Goal: Check status: Check status

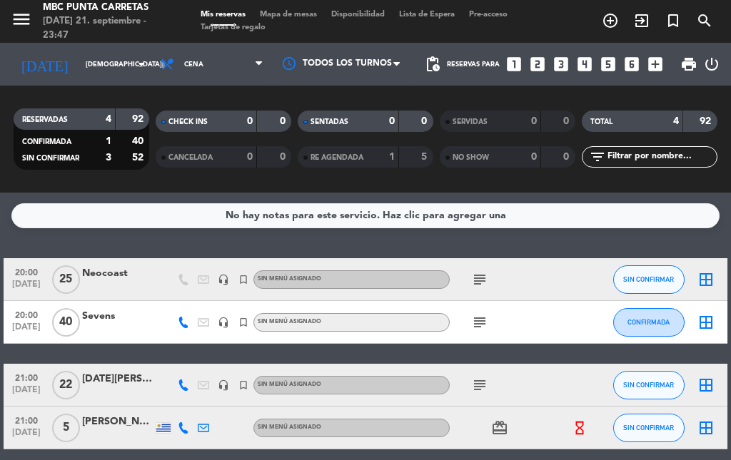
scroll to position [61, 0]
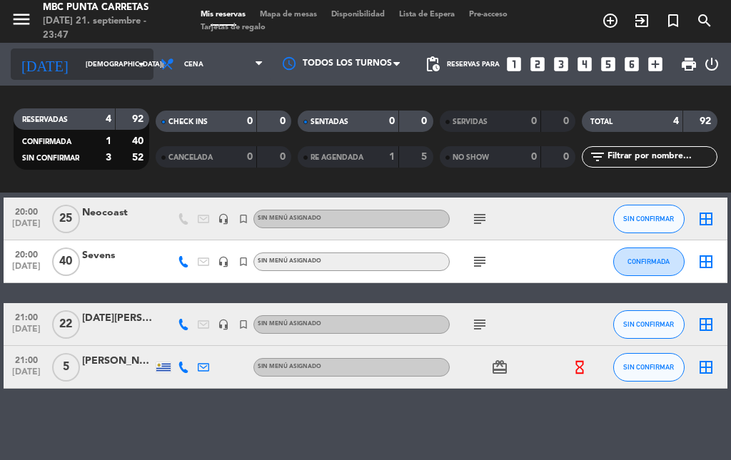
click at [78, 70] on input "[DEMOGRAPHIC_DATA][DATE]" at bounding box center [124, 65] width 93 height 22
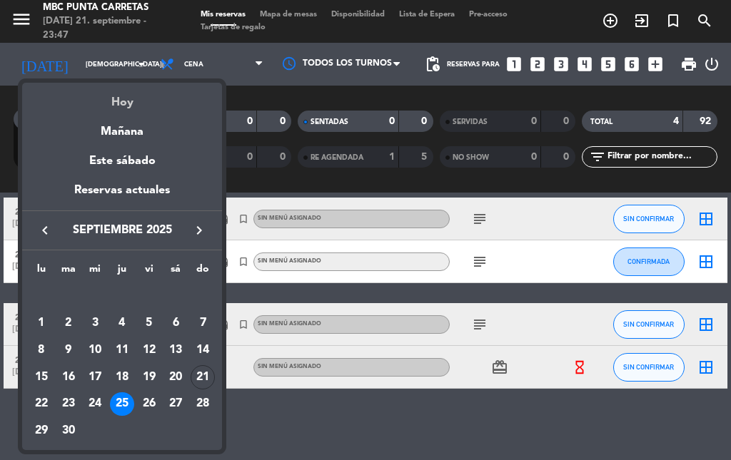
click at [113, 106] on div "Hoy" at bounding box center [122, 97] width 200 height 29
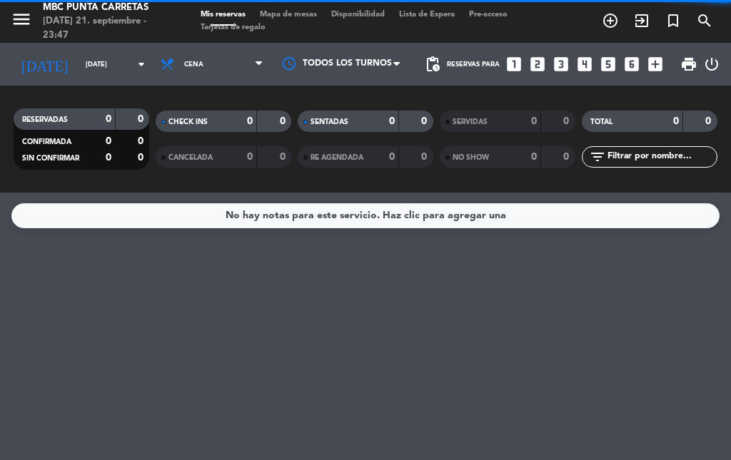
scroll to position [0, 0]
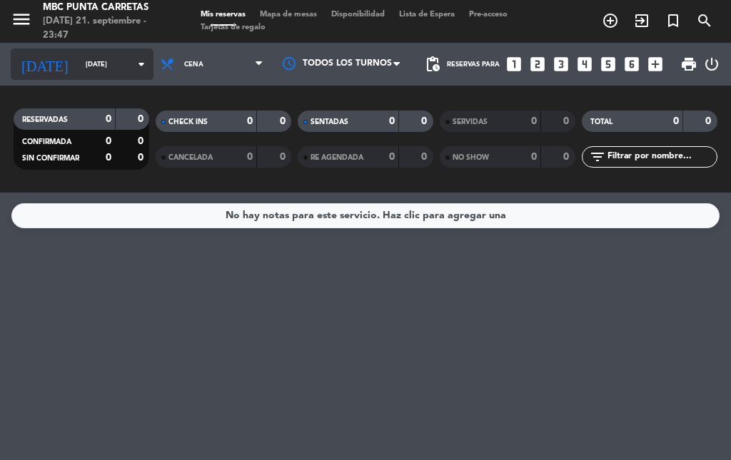
click at [81, 64] on input "[DATE]" at bounding box center [124, 65] width 93 height 22
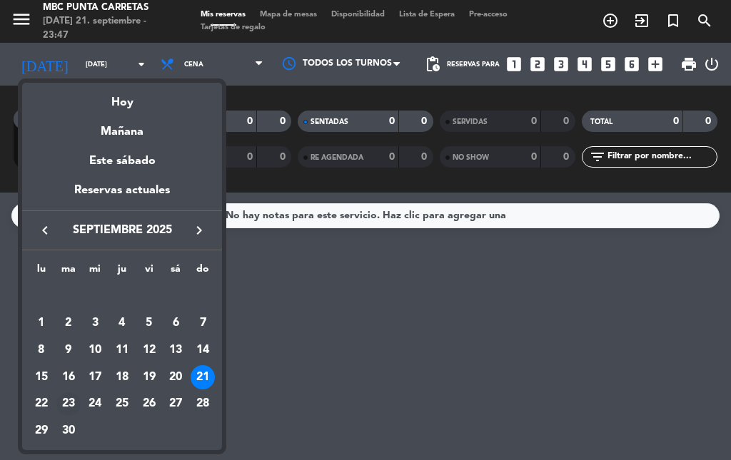
click at [67, 401] on div "23" at bounding box center [68, 404] width 24 height 24
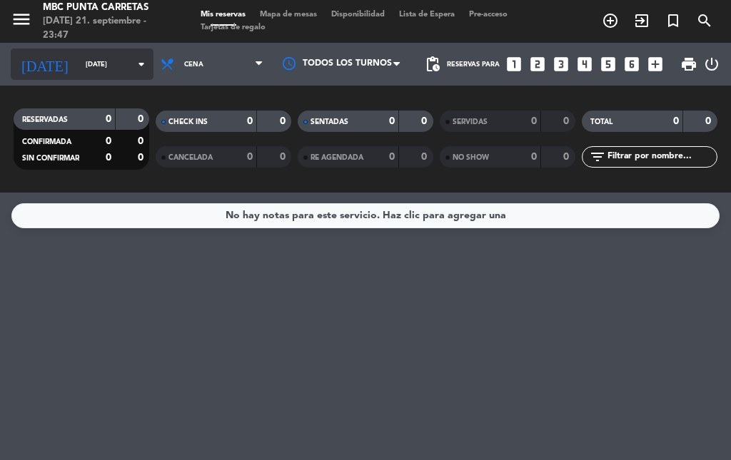
click at [101, 58] on input "[DATE]" at bounding box center [124, 65] width 93 height 22
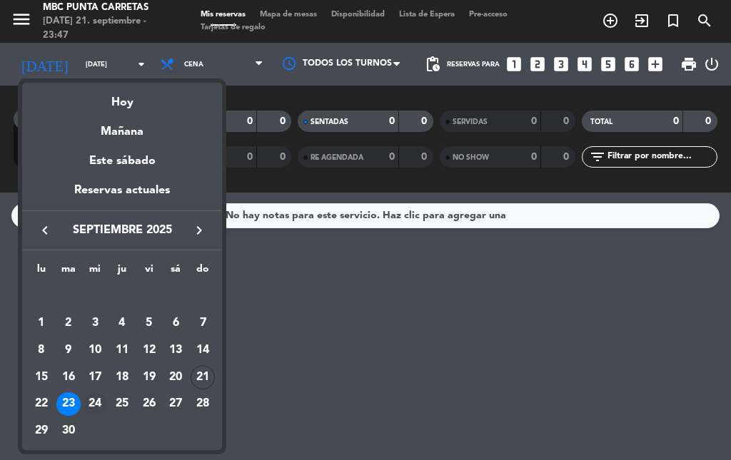
click at [101, 403] on div "24" at bounding box center [95, 404] width 24 height 24
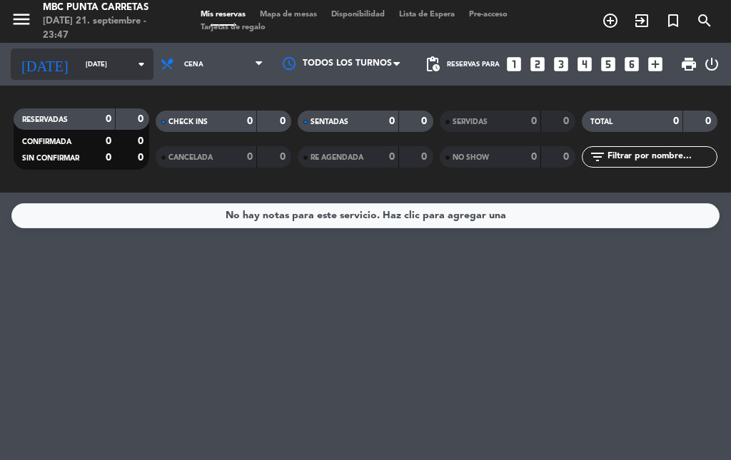
click at [78, 71] on input "[DATE]" at bounding box center [124, 65] width 93 height 22
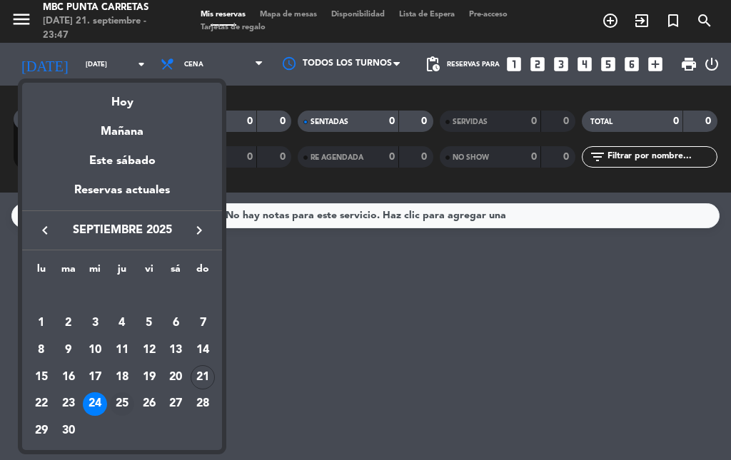
click at [122, 401] on div "25" at bounding box center [122, 404] width 24 height 24
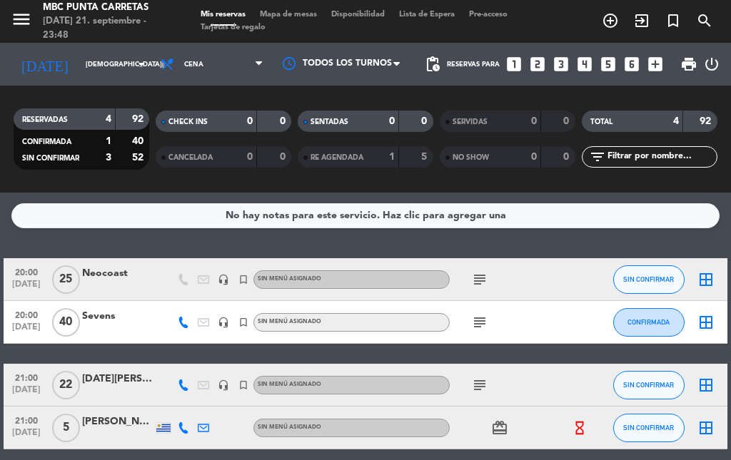
click at [479, 273] on icon "subject" at bounding box center [479, 279] width 17 height 17
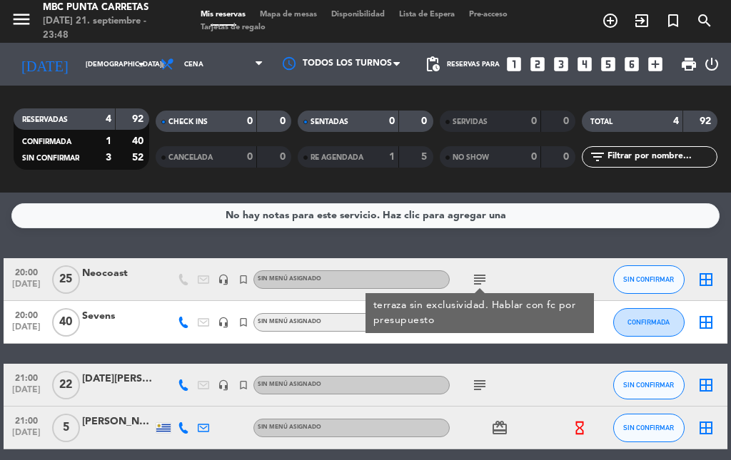
click at [504, 346] on div "20:00 [DATE] Neocoast headset_mic turned_in_not Sin menú asignado subject terra…" at bounding box center [366, 353] width 724 height 191
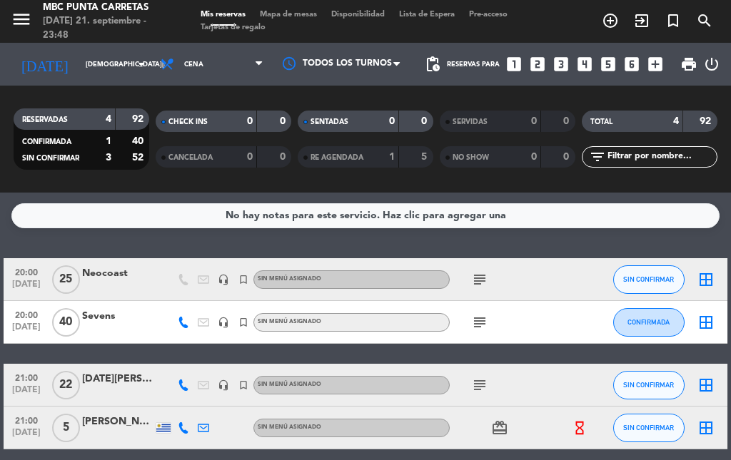
click at [480, 325] on icon "subject" at bounding box center [479, 322] width 17 height 17
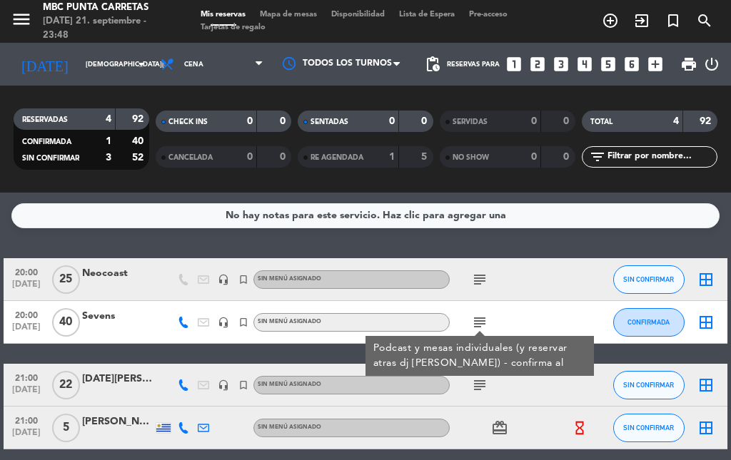
click at [527, 392] on div "subject" at bounding box center [510, 385] width 120 height 42
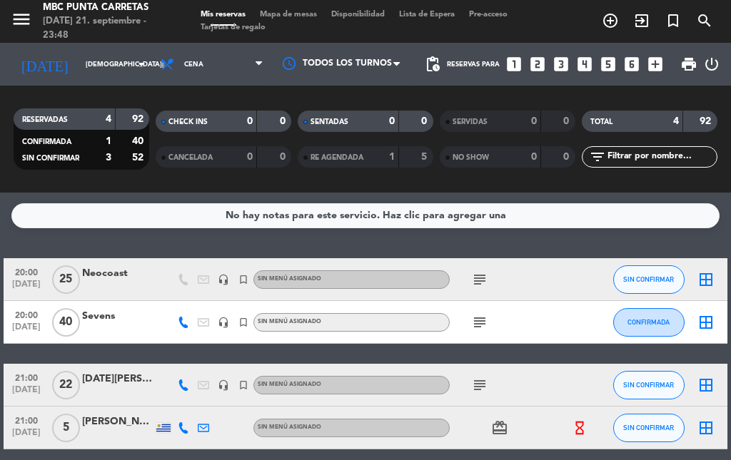
click at [482, 390] on icon "subject" at bounding box center [479, 385] width 17 height 17
click at [539, 390] on div "subject Meson 5 y 6" at bounding box center [510, 385] width 120 height 42
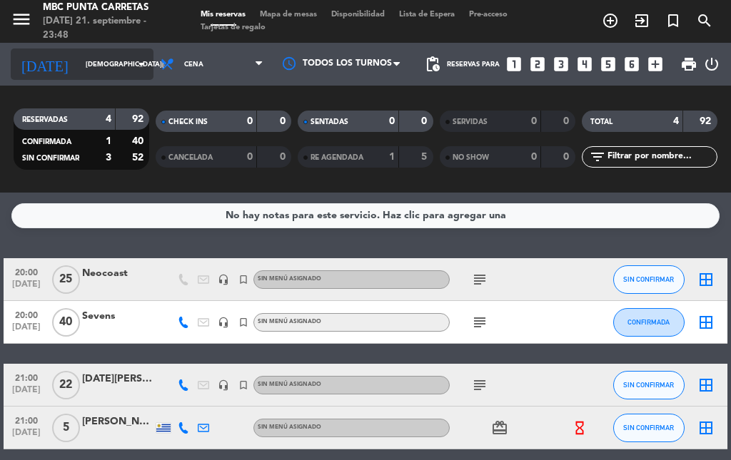
click at [98, 58] on input "[DEMOGRAPHIC_DATA][DATE]" at bounding box center [124, 65] width 93 height 22
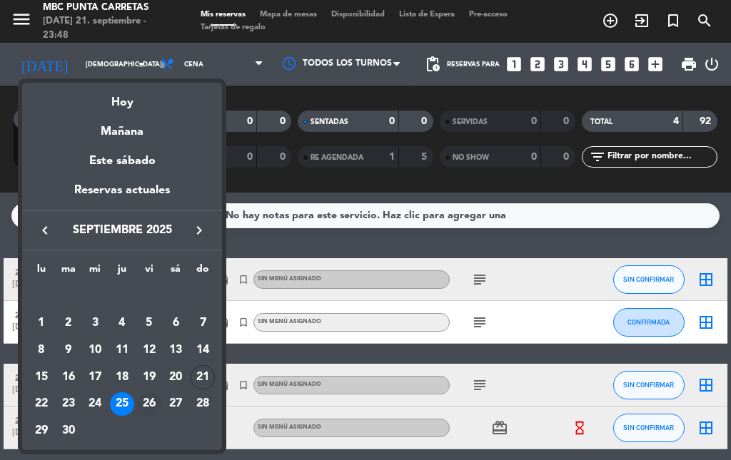
click at [153, 401] on div "26" at bounding box center [149, 404] width 24 height 24
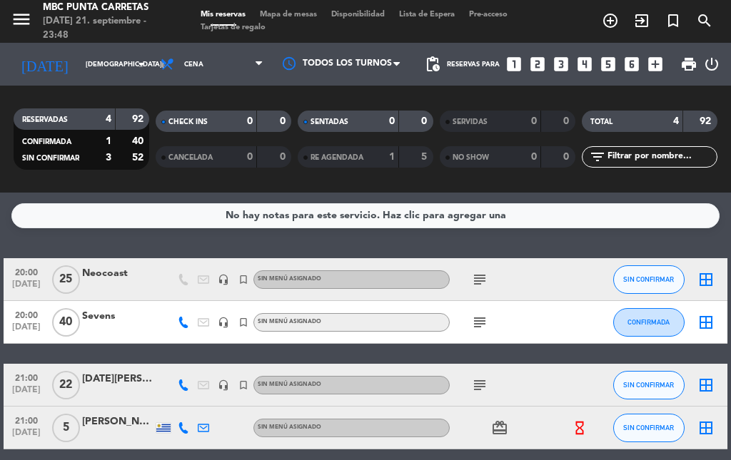
type input "[DATE]"
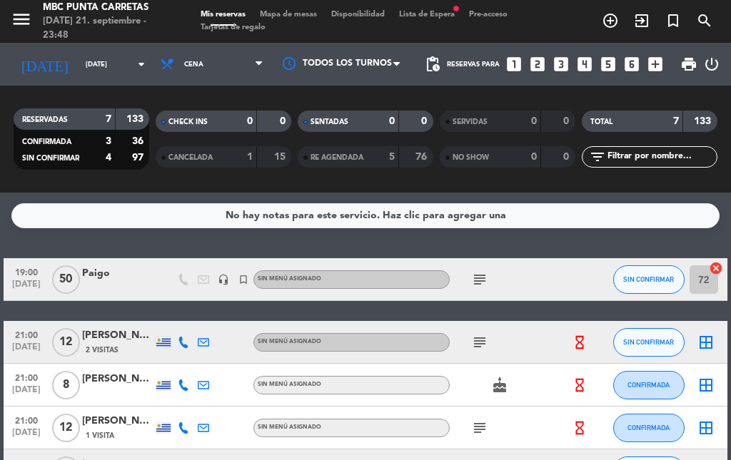
click at [483, 281] on icon "subject" at bounding box center [479, 279] width 17 height 17
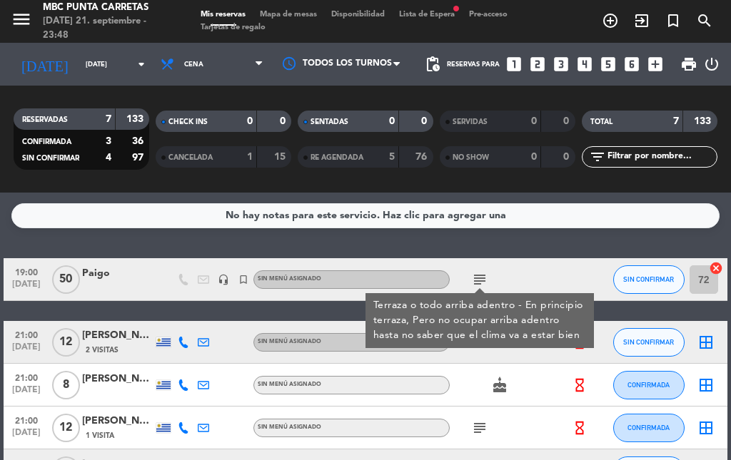
click at [526, 367] on div "cake" at bounding box center [510, 385] width 120 height 42
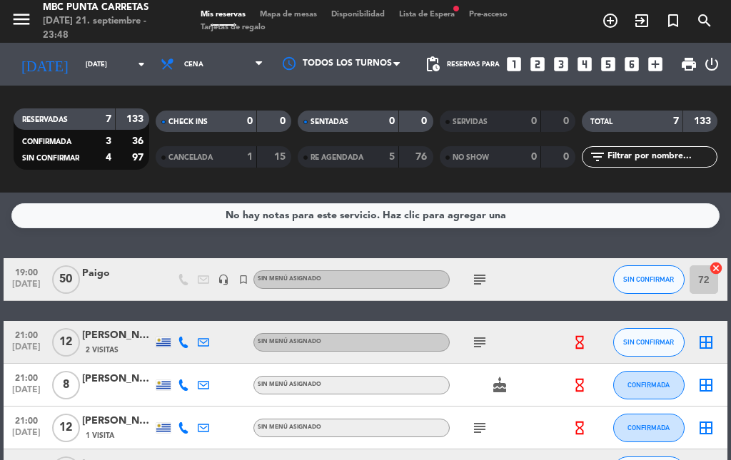
click at [481, 347] on icon "subject" at bounding box center [479, 342] width 17 height 17
click at [470, 387] on div "cake" at bounding box center [510, 385] width 120 height 42
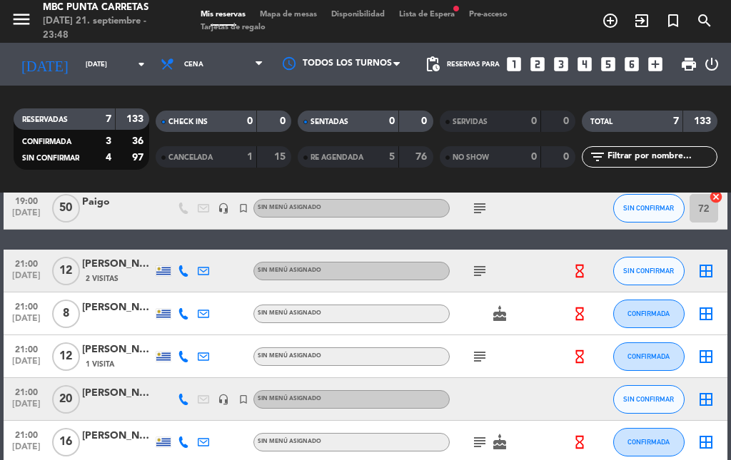
click at [482, 356] on icon "subject" at bounding box center [479, 356] width 17 height 17
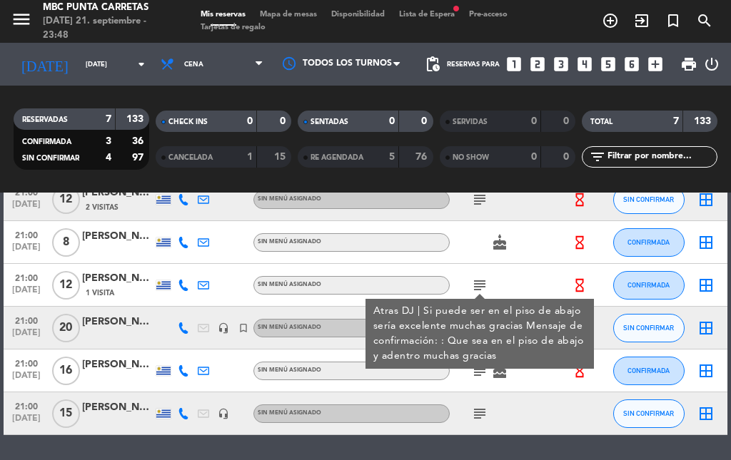
scroll to position [189, 0]
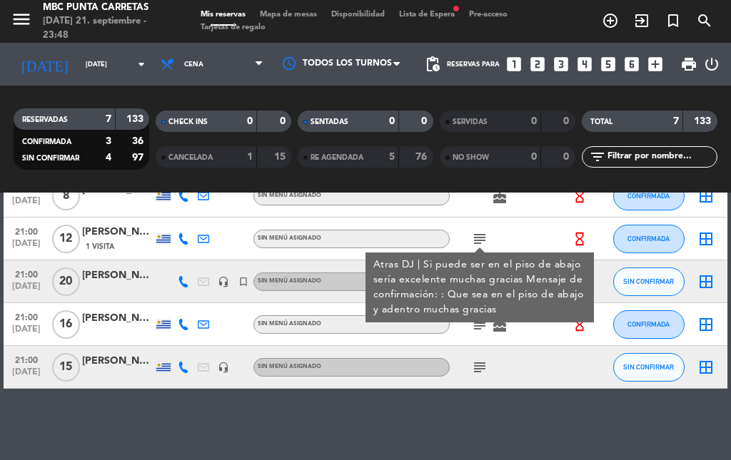
click at [557, 360] on div "subject" at bounding box center [510, 367] width 120 height 42
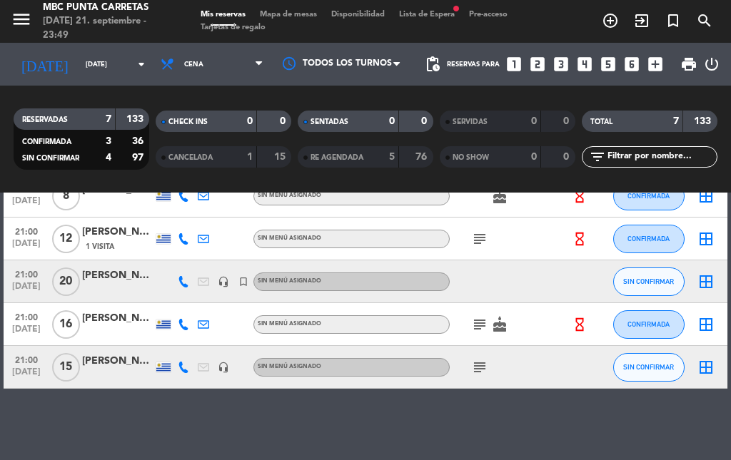
click at [475, 326] on icon "subject" at bounding box center [479, 324] width 17 height 17
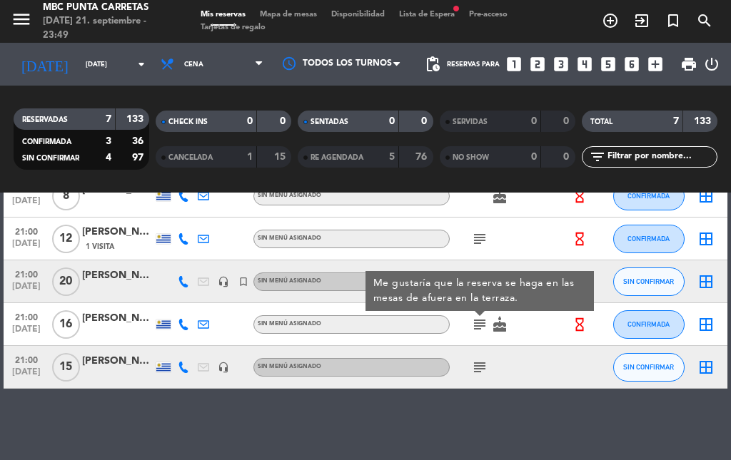
click at [514, 358] on div "subject" at bounding box center [510, 367] width 120 height 42
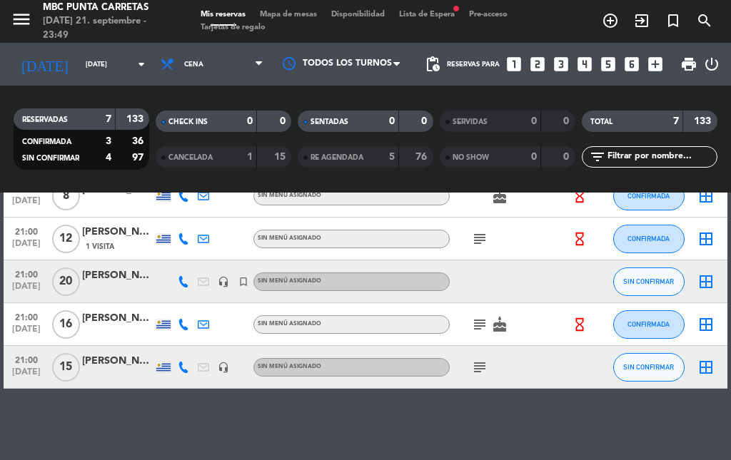
click at [485, 367] on icon "subject" at bounding box center [479, 367] width 17 height 17
click at [509, 376] on div "subject Meson 1 y 2" at bounding box center [510, 367] width 120 height 42
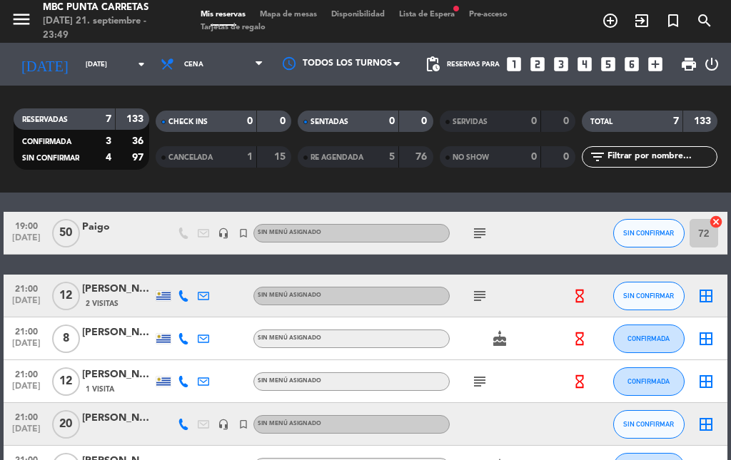
scroll to position [0, 0]
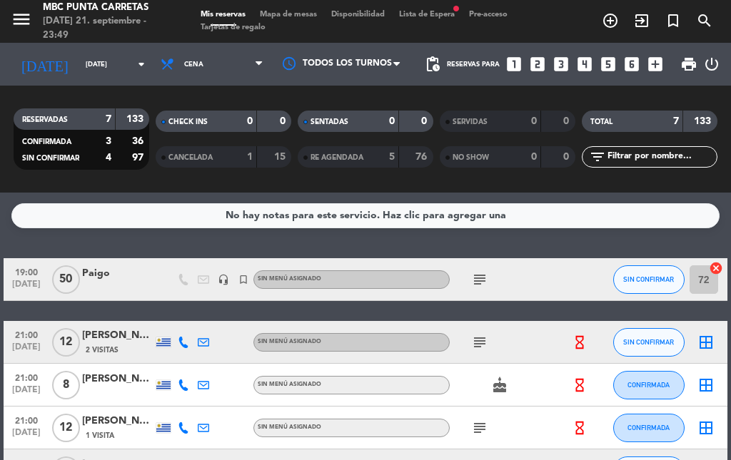
click at [434, 13] on span "Lista de Espera fiber_manual_record" at bounding box center [427, 15] width 70 height 8
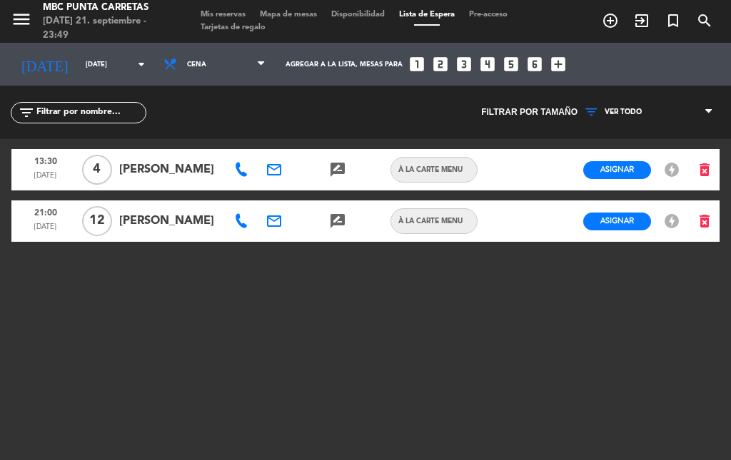
click at [227, 14] on span "Mis reservas" at bounding box center [222, 15] width 59 height 8
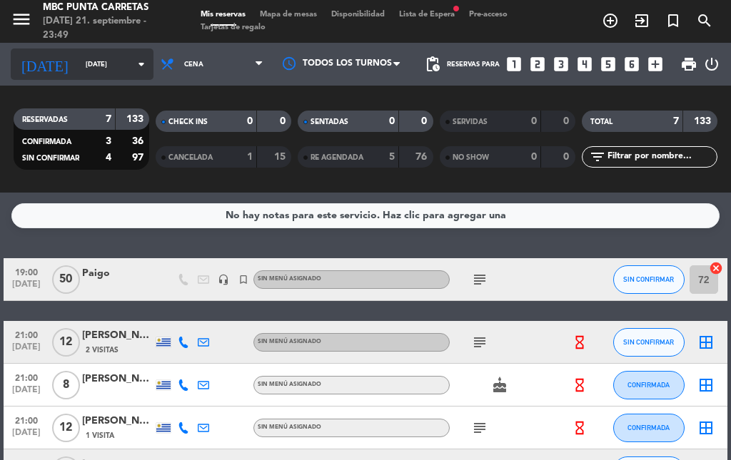
click at [83, 57] on input "[DATE]" at bounding box center [124, 65] width 93 height 22
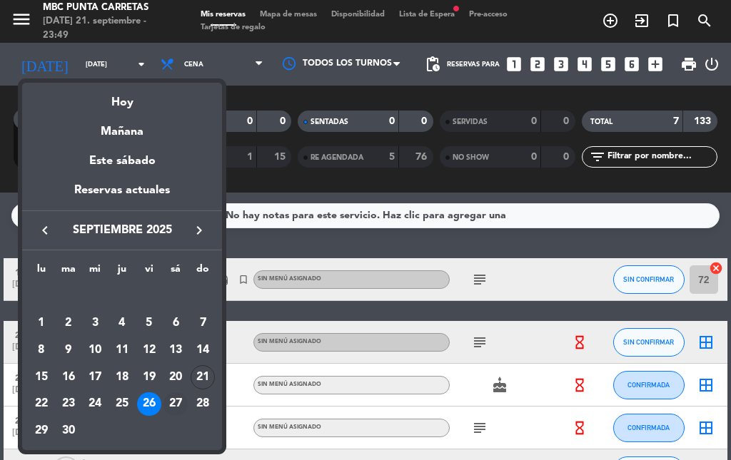
click at [177, 401] on div "27" at bounding box center [175, 404] width 24 height 24
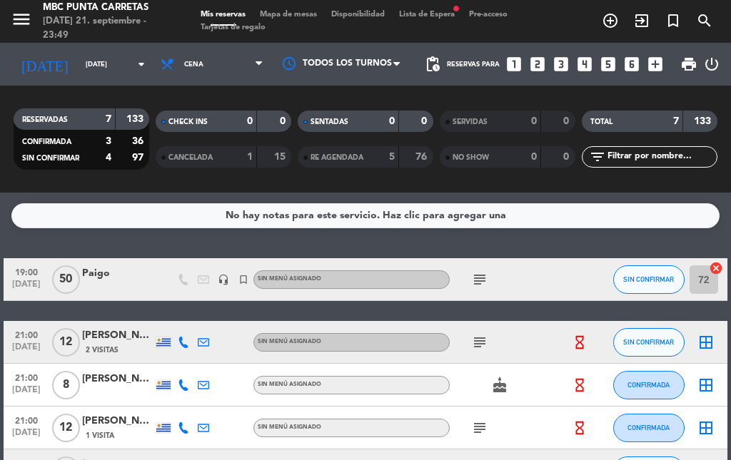
type input "[DATE]"
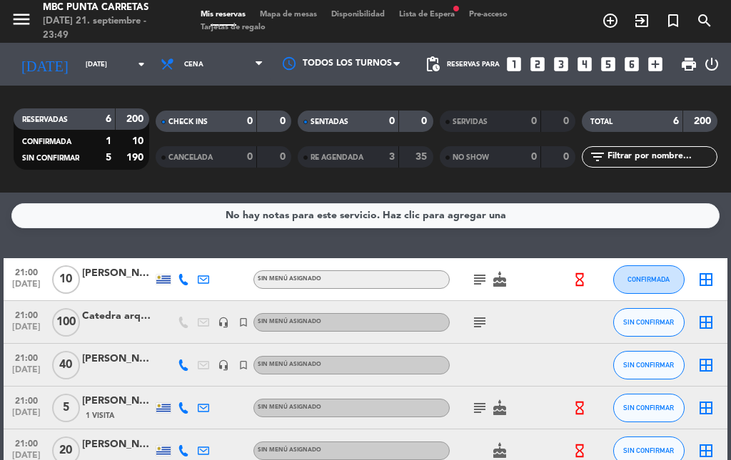
click at [480, 279] on icon "subject" at bounding box center [479, 279] width 17 height 17
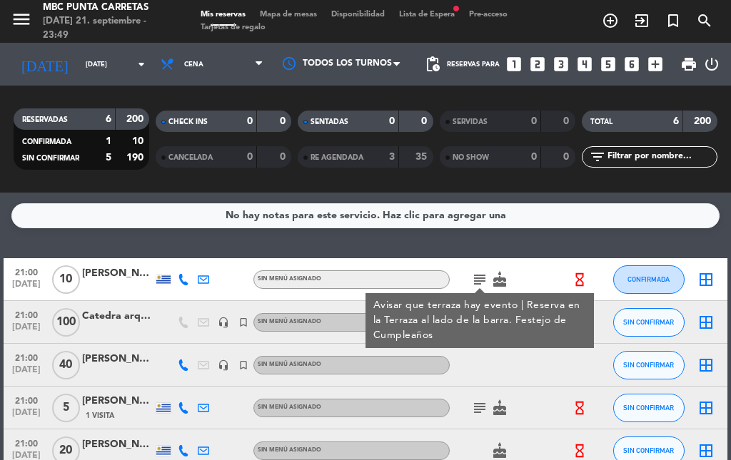
click at [505, 361] on div at bounding box center [510, 365] width 120 height 42
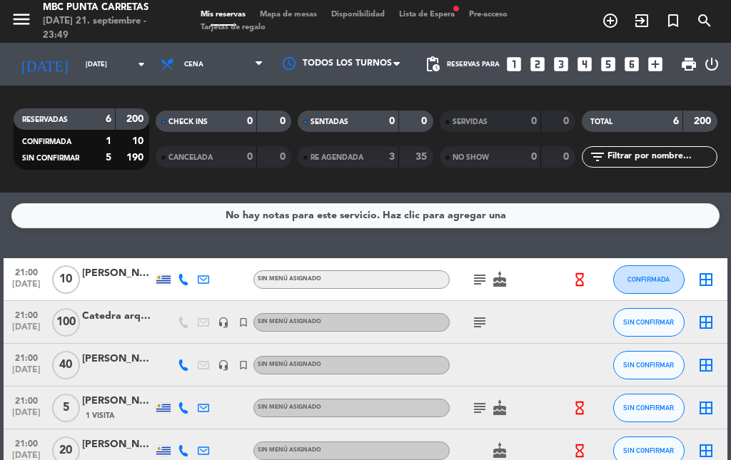
click at [484, 327] on icon "subject" at bounding box center [479, 322] width 17 height 17
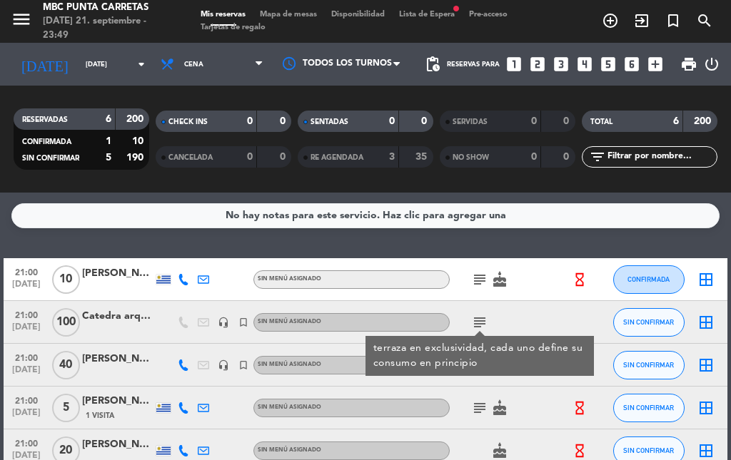
scroll to position [71, 0]
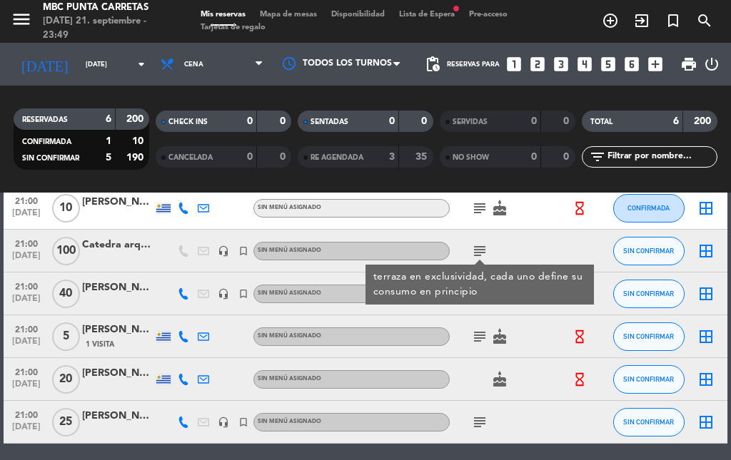
click at [480, 316] on div "subject cake" at bounding box center [510, 336] width 120 height 42
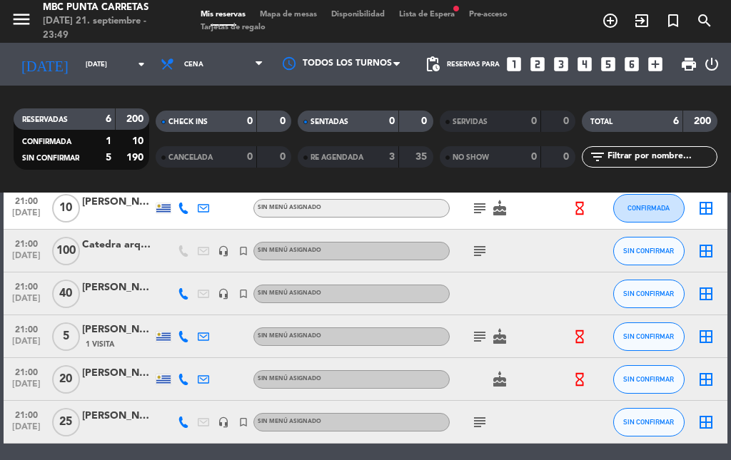
click at [477, 338] on icon "subject" at bounding box center [479, 336] width 17 height 17
click at [478, 385] on div "cake" at bounding box center [510, 379] width 120 height 42
click at [481, 424] on icon "subject" at bounding box center [479, 422] width 17 height 17
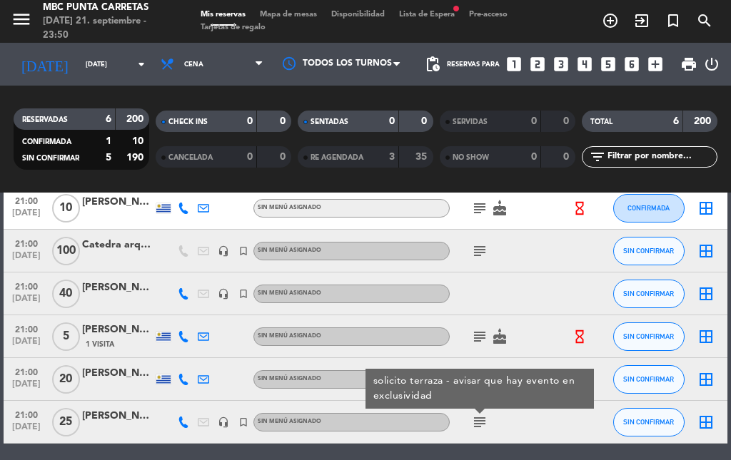
click at [417, 15] on span "Lista de Espera fiber_manual_record" at bounding box center [427, 15] width 70 height 8
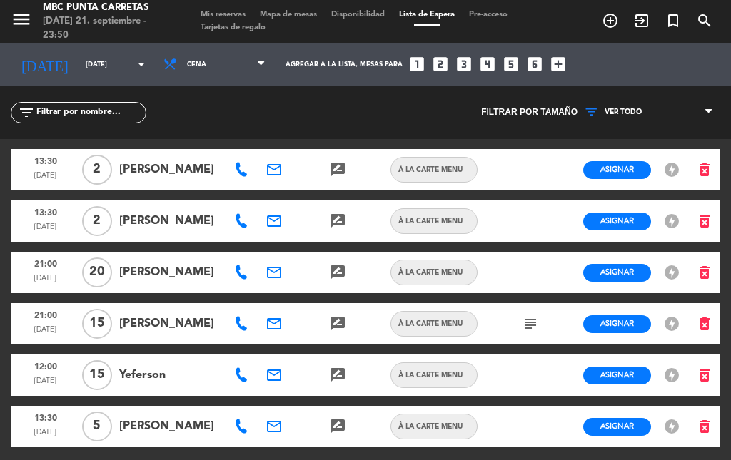
click at [522, 328] on icon "subject" at bounding box center [530, 323] width 17 height 17
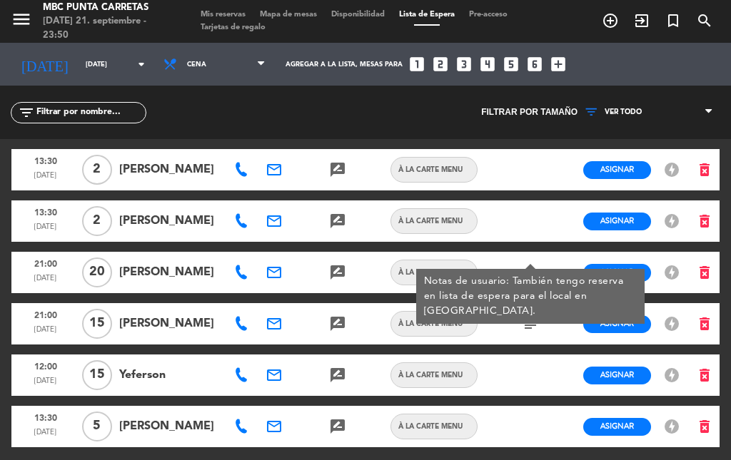
scroll to position [71, 0]
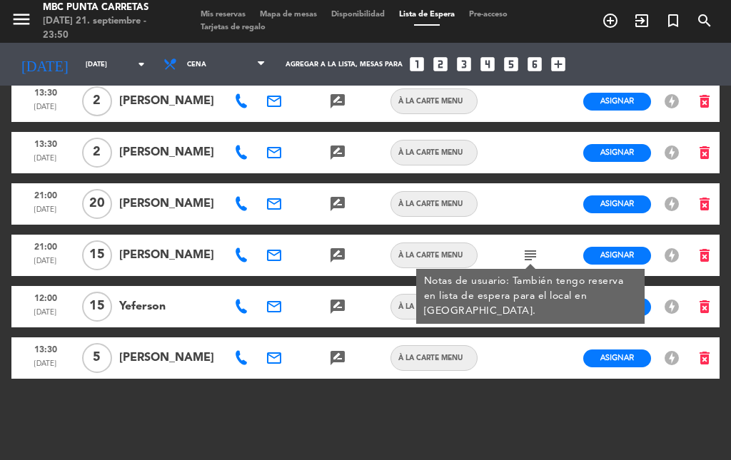
click at [519, 364] on div at bounding box center [530, 358] width 32 height 41
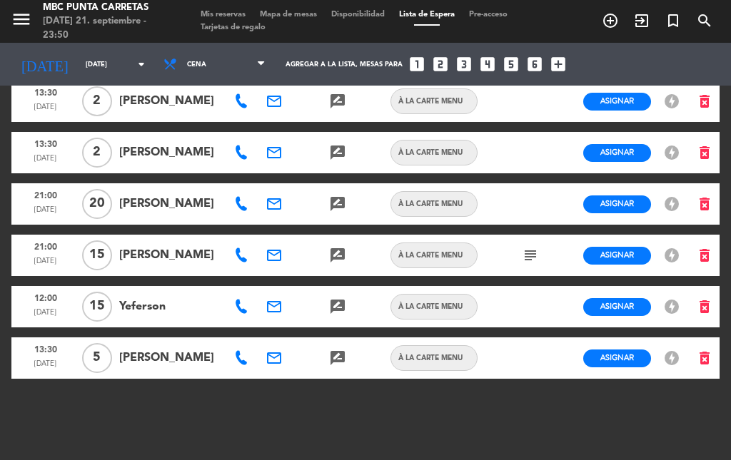
click at [228, 14] on span "Mis reservas" at bounding box center [222, 15] width 59 height 8
